Goal: Find specific page/section: Find specific page/section

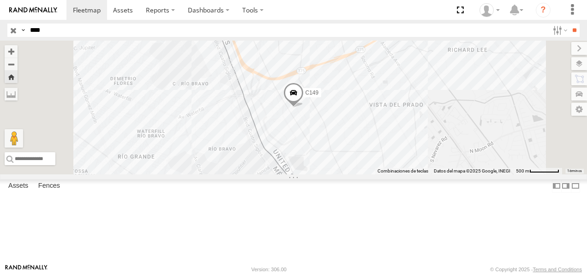
drag, startPoint x: 59, startPoint y: 32, endPoint x: 23, endPoint y: 27, distance: 35.8
click at [24, 27] on div "Search Query Asset ID Asset Label Registration Manufacturer Model VIN Job ID Dr…" at bounding box center [288, 30] width 562 height 13
click at [569, 24] on input "**" at bounding box center [574, 30] width 11 height 13
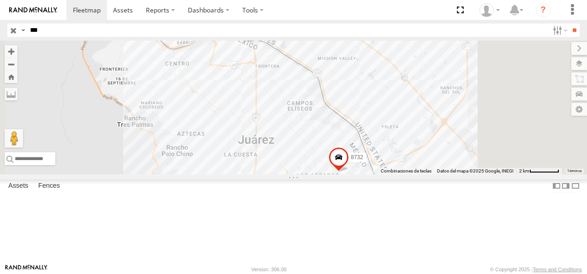
click at [0, 0] on div "626 FLEX NORTE" at bounding box center [0, 0] width 0 height 0
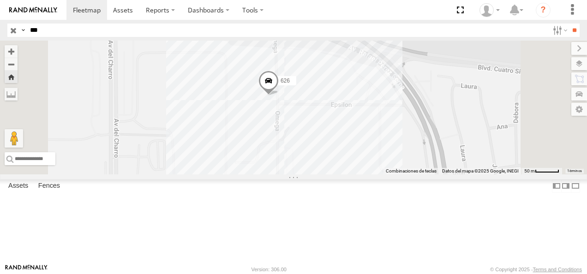
click at [279, 96] on span at bounding box center [268, 83] width 20 height 25
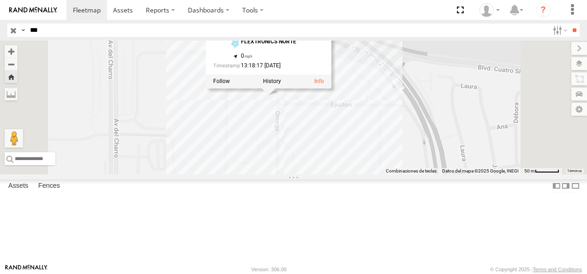
click at [280, 135] on div "626 626 FLEX NORTE FLEXTRONICS NORTE 31.75162 , -106.43042 0 13:18:17 08/21/2025" at bounding box center [293, 108] width 587 height 134
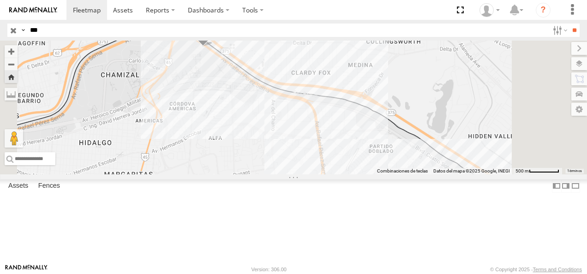
click at [0, 41] on html at bounding box center [293, 137] width 587 height 274
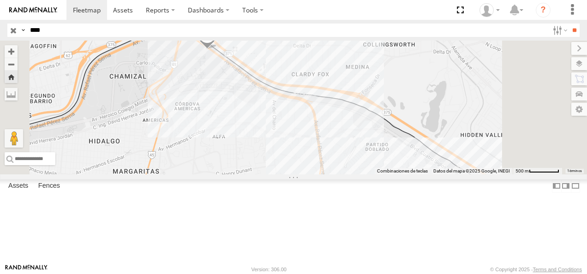
click at [569, 24] on input "**" at bounding box center [574, 30] width 11 height 13
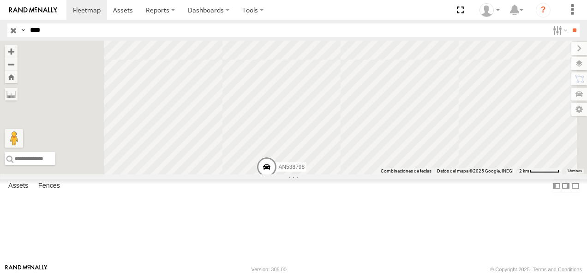
click at [19, 35] on div "Search Query Asset ID Asset Label Registration Manufacturer Model VIN Job ID Dr…" at bounding box center [288, 30] width 562 height 13
click at [569, 24] on input "**" at bounding box center [574, 30] width 11 height 13
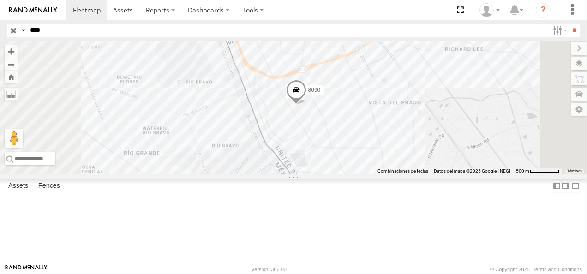
click at [0, 0] on div "8690" at bounding box center [0, 0] width 0 height 0
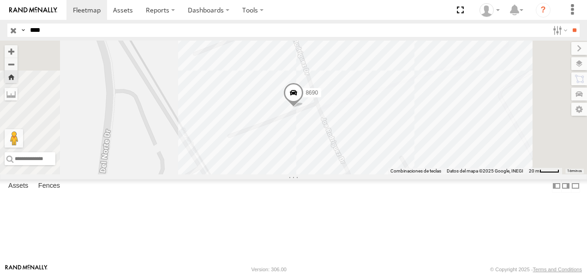
drag, startPoint x: 50, startPoint y: 30, endPoint x: 0, endPoint y: 37, distance: 50.9
click at [0, 37] on html at bounding box center [293, 137] width 587 height 274
click at [569, 24] on input "**" at bounding box center [574, 30] width 11 height 13
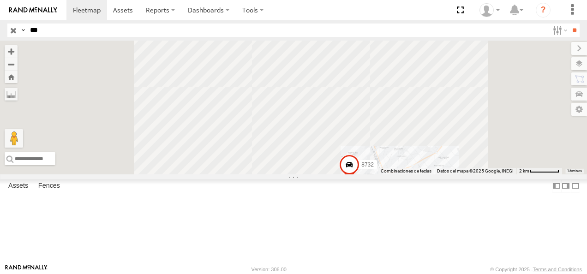
click at [0, 0] on div "626 FLEX NORTE" at bounding box center [0, 0] width 0 height 0
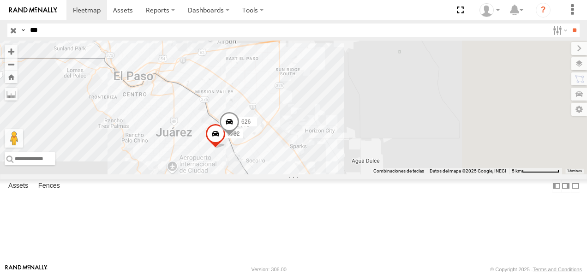
drag, startPoint x: 334, startPoint y: 180, endPoint x: 323, endPoint y: 184, distance: 11.1
click at [226, 149] on span at bounding box center [215, 136] width 20 height 25
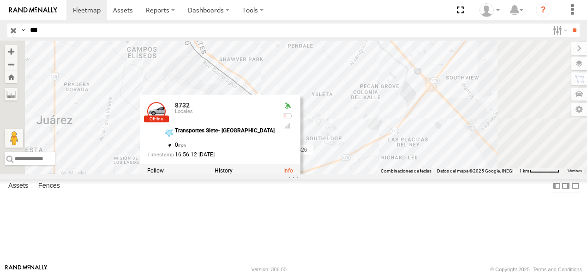
click at [310, 120] on div "8732 626 8732 Locales Transportes Siete- Mexico 31.66989 , -106.36302 0 16:56:1…" at bounding box center [293, 108] width 587 height 134
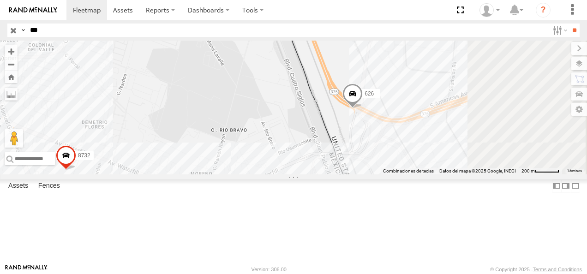
drag, startPoint x: 402, startPoint y: 221, endPoint x: 359, endPoint y: 134, distance: 96.8
click at [359, 134] on div "8732 626" at bounding box center [293, 108] width 587 height 134
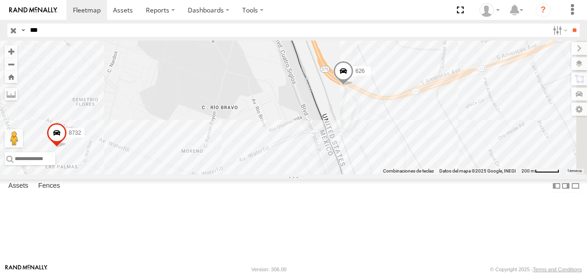
drag, startPoint x: 365, startPoint y: 161, endPoint x: 340, endPoint y: 125, distance: 43.8
click at [340, 126] on div "8732 626" at bounding box center [293, 108] width 587 height 134
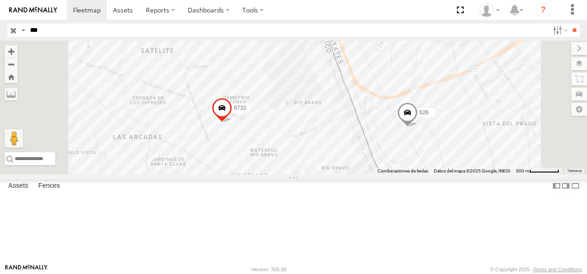
drag, startPoint x: 48, startPoint y: 26, endPoint x: 3, endPoint y: 25, distance: 45.2
click at [3, 25] on header "Search Query Asset ID Asset Label Registration Manufacturer Model VIN Job ID" at bounding box center [293, 30] width 587 height 21
type input "*"
click at [569, 24] on input "**" at bounding box center [574, 30] width 11 height 13
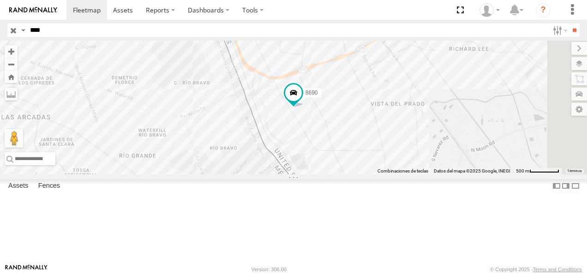
click at [0, 0] on link at bounding box center [0, 0] width 0 height 0
click at [0, 0] on strong "Video" at bounding box center [0, 0] width 0 height 0
click at [0, 0] on link at bounding box center [0, 0] width 0 height 0
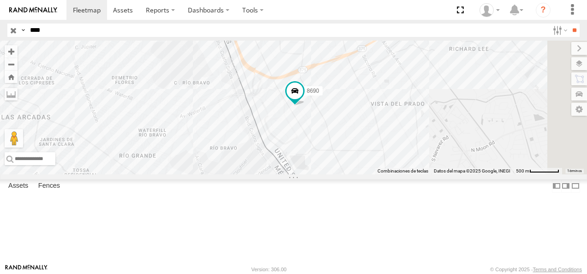
click at [15, 34] on div "Search Query Asset ID Asset Label Registration Manufacturer Model VIN Job ID Dr…" at bounding box center [288, 30] width 562 height 13
click at [569, 24] on input "**" at bounding box center [574, 30] width 11 height 13
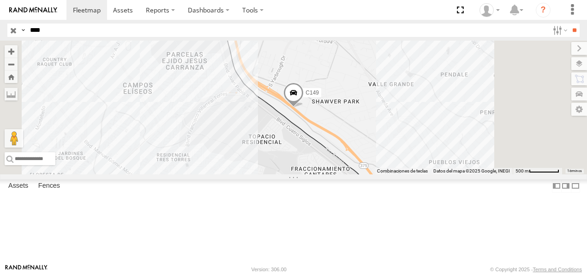
click at [0, 0] on div "Cruce" at bounding box center [0, 0] width 0 height 0
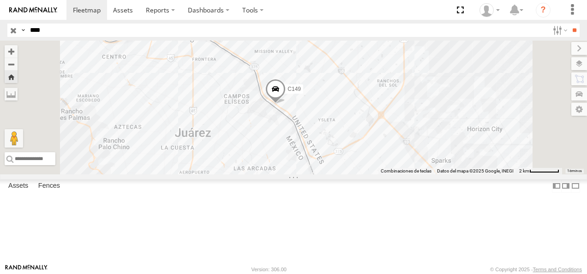
drag, startPoint x: 319, startPoint y: 134, endPoint x: 362, endPoint y: 151, distance: 45.6
click at [362, 151] on div "C149" at bounding box center [293, 108] width 587 height 134
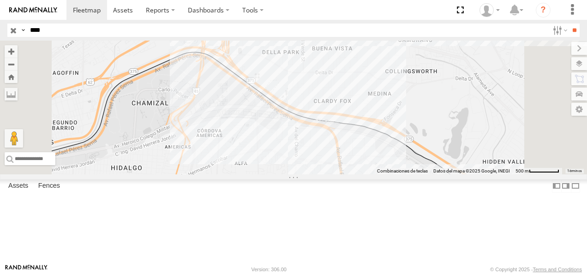
click at [0, 0] on div "Cruce" at bounding box center [0, 0] width 0 height 0
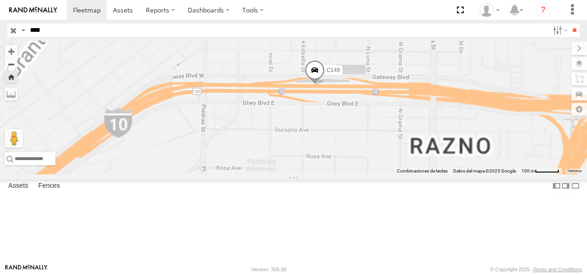
drag, startPoint x: 386, startPoint y: 194, endPoint x: 393, endPoint y: 129, distance: 65.9
click at [393, 129] on div "C149" at bounding box center [293, 108] width 587 height 134
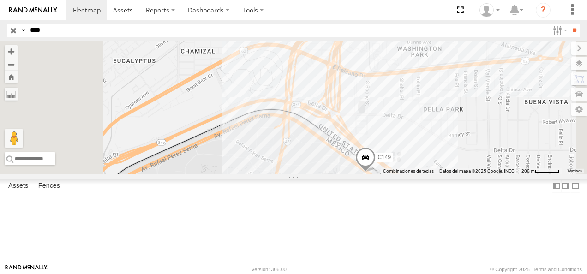
click at [376, 173] on span at bounding box center [365, 160] width 20 height 25
drag, startPoint x: 59, startPoint y: 33, endPoint x: 25, endPoint y: 33, distance: 33.2
click at [25, 33] on div "Search Query Asset ID Asset Label Registration Manufacturer Model VIN Job ID Dr…" at bounding box center [288, 30] width 562 height 13
type input "*"
click at [64, 32] on input "text" at bounding box center [287, 30] width 522 height 13
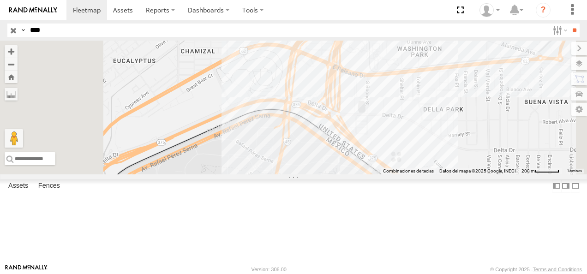
click at [569, 24] on input "**" at bounding box center [574, 30] width 11 height 13
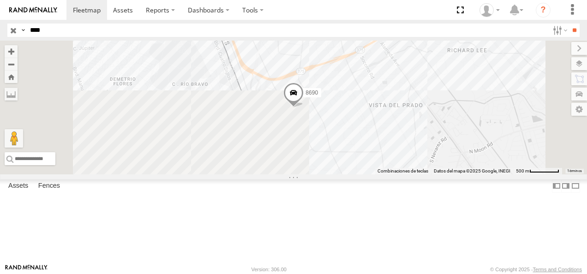
click at [0, 0] on link at bounding box center [0, 0] width 0 height 0
click at [6, 30] on header "Search Query Asset ID Asset Label Registration Manufacturer Model VIN Job ID" at bounding box center [293, 30] width 587 height 21
click at [569, 24] on input "**" at bounding box center [574, 30] width 11 height 13
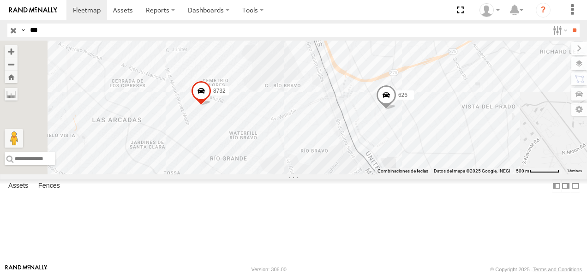
click at [0, 0] on div "626" at bounding box center [0, 0] width 0 height 0
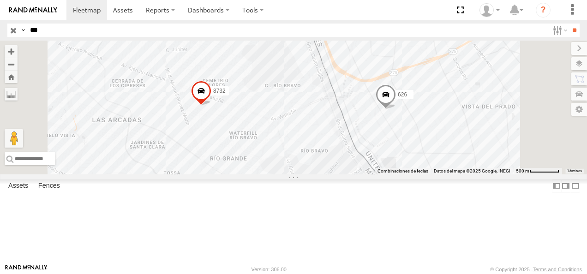
drag, startPoint x: 42, startPoint y: 30, endPoint x: 12, endPoint y: 25, distance: 29.6
click at [12, 25] on div "Search Query Asset ID Asset Label Registration Manufacturer Model VIN Job ID Dr…" at bounding box center [288, 30] width 562 height 13
click at [569, 24] on input "**" at bounding box center [574, 30] width 11 height 13
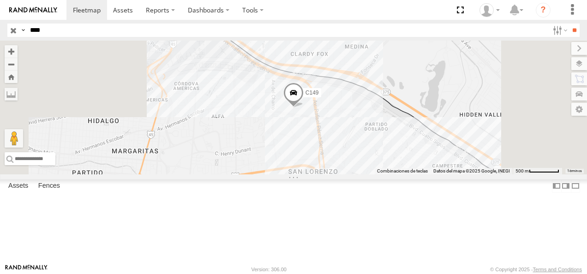
click at [0, 0] on div "Cruce" at bounding box center [0, 0] width 0 height 0
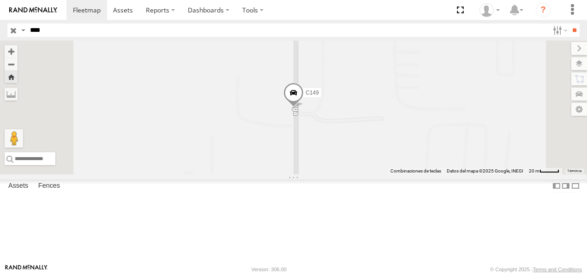
click at [304, 108] on span at bounding box center [293, 95] width 20 height 25
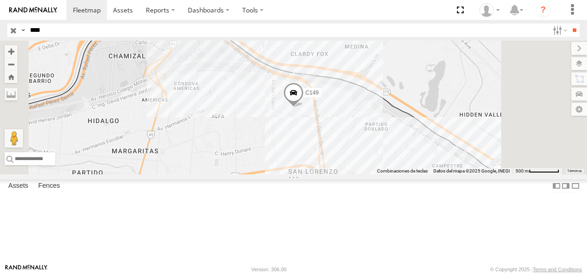
click at [72, 35] on input "****" at bounding box center [287, 30] width 522 height 13
drag, startPoint x: 55, startPoint y: 32, endPoint x: 28, endPoint y: 29, distance: 27.9
click at [28, 29] on input "****" at bounding box center [287, 30] width 522 height 13
click at [569, 24] on input "**" at bounding box center [574, 30] width 11 height 13
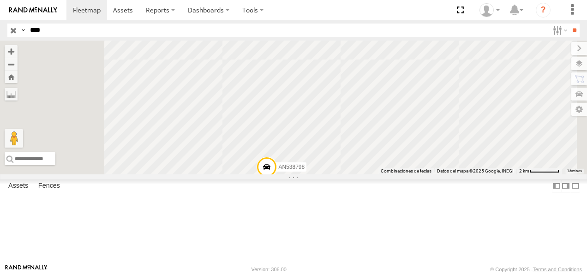
click at [0, 0] on div "8798" at bounding box center [0, 0] width 0 height 0
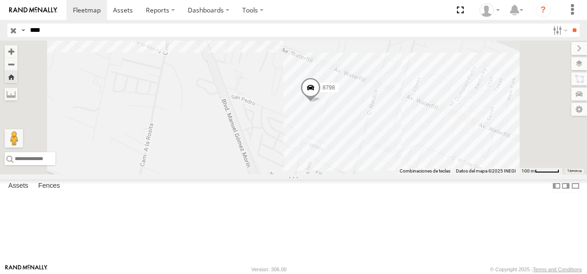
drag, startPoint x: 58, startPoint y: 32, endPoint x: -2, endPoint y: 32, distance: 60.0
click at [0, 32] on html at bounding box center [293, 137] width 587 height 274
click at [569, 24] on input "**" at bounding box center [574, 30] width 11 height 13
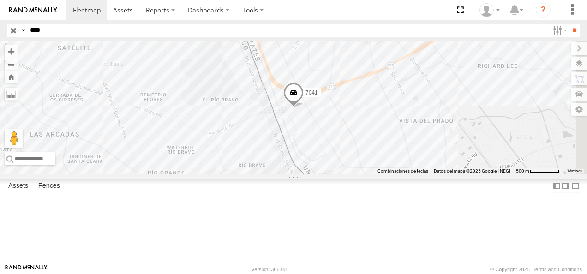
click at [0, 0] on div "7041" at bounding box center [0, 0] width 0 height 0
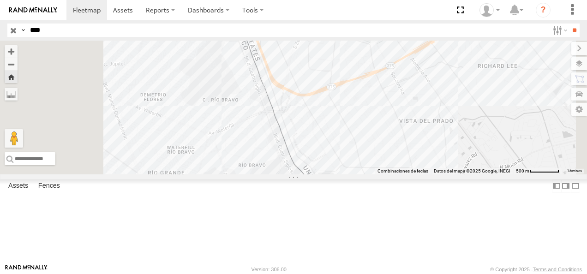
click at [333, 117] on div at bounding box center [293, 108] width 587 height 134
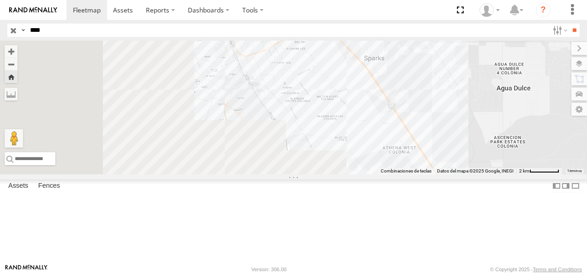
drag, startPoint x: 351, startPoint y: 189, endPoint x: 350, endPoint y: 102, distance: 86.8
click at [350, 105] on div at bounding box center [293, 108] width 587 height 134
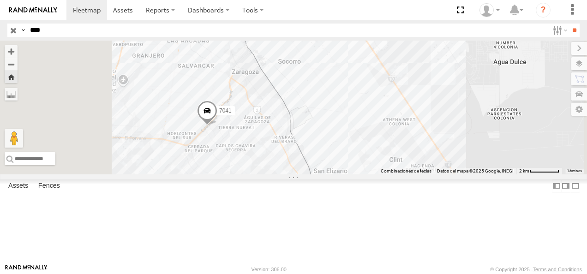
click at [0, 0] on div "7041 FLEX NORTE" at bounding box center [0, 0] width 0 height 0
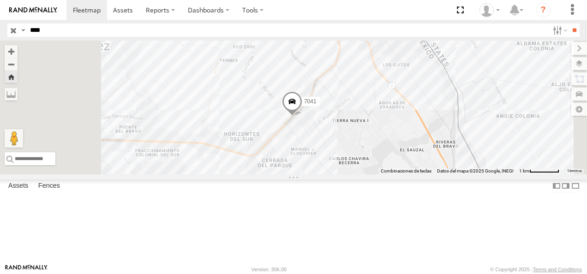
drag, startPoint x: 339, startPoint y: 217, endPoint x: 382, endPoint y: 157, distance: 73.5
click at [382, 157] on div "7041" at bounding box center [293, 108] width 587 height 134
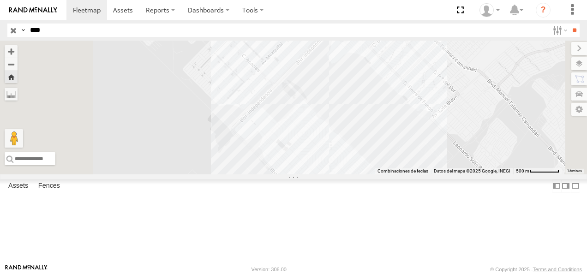
drag, startPoint x: 352, startPoint y: 211, endPoint x: 406, endPoint y: 141, distance: 88.9
click at [406, 141] on div "7041" at bounding box center [293, 108] width 587 height 134
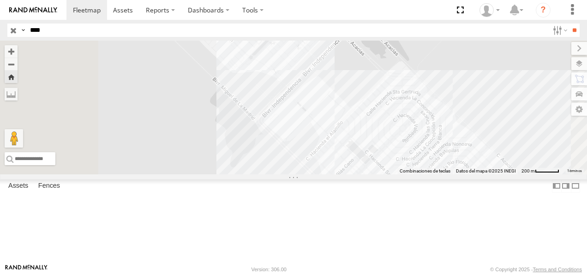
drag, startPoint x: 405, startPoint y: 117, endPoint x: 442, endPoint y: 101, distance: 40.3
click at [442, 101] on div "7041" at bounding box center [293, 108] width 587 height 134
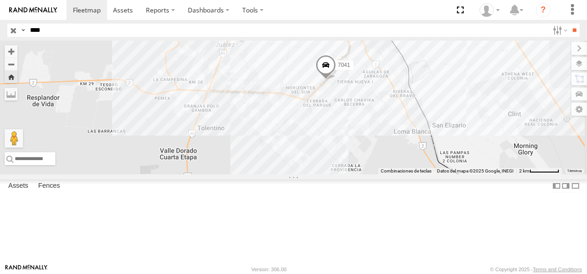
drag, startPoint x: 386, startPoint y: 146, endPoint x: 353, endPoint y: 198, distance: 61.1
click at [353, 174] on div "7041" at bounding box center [293, 108] width 587 height 134
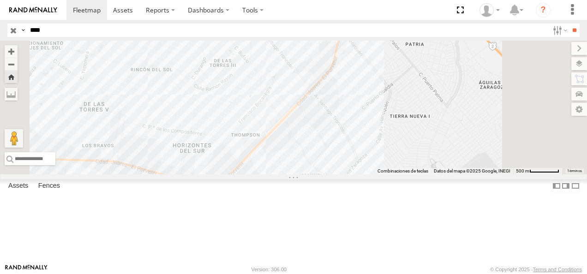
drag, startPoint x: 48, startPoint y: 25, endPoint x: 0, endPoint y: 43, distance: 51.3
click at [0, 43] on html at bounding box center [293, 137] width 587 height 274
type input "***"
click at [569, 24] on input "**" at bounding box center [574, 30] width 11 height 13
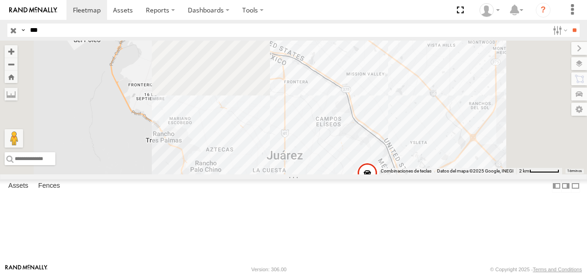
click at [0, 0] on div "FLEX NORTE" at bounding box center [0, 0] width 0 height 0
